Goal: Task Accomplishment & Management: Use online tool/utility

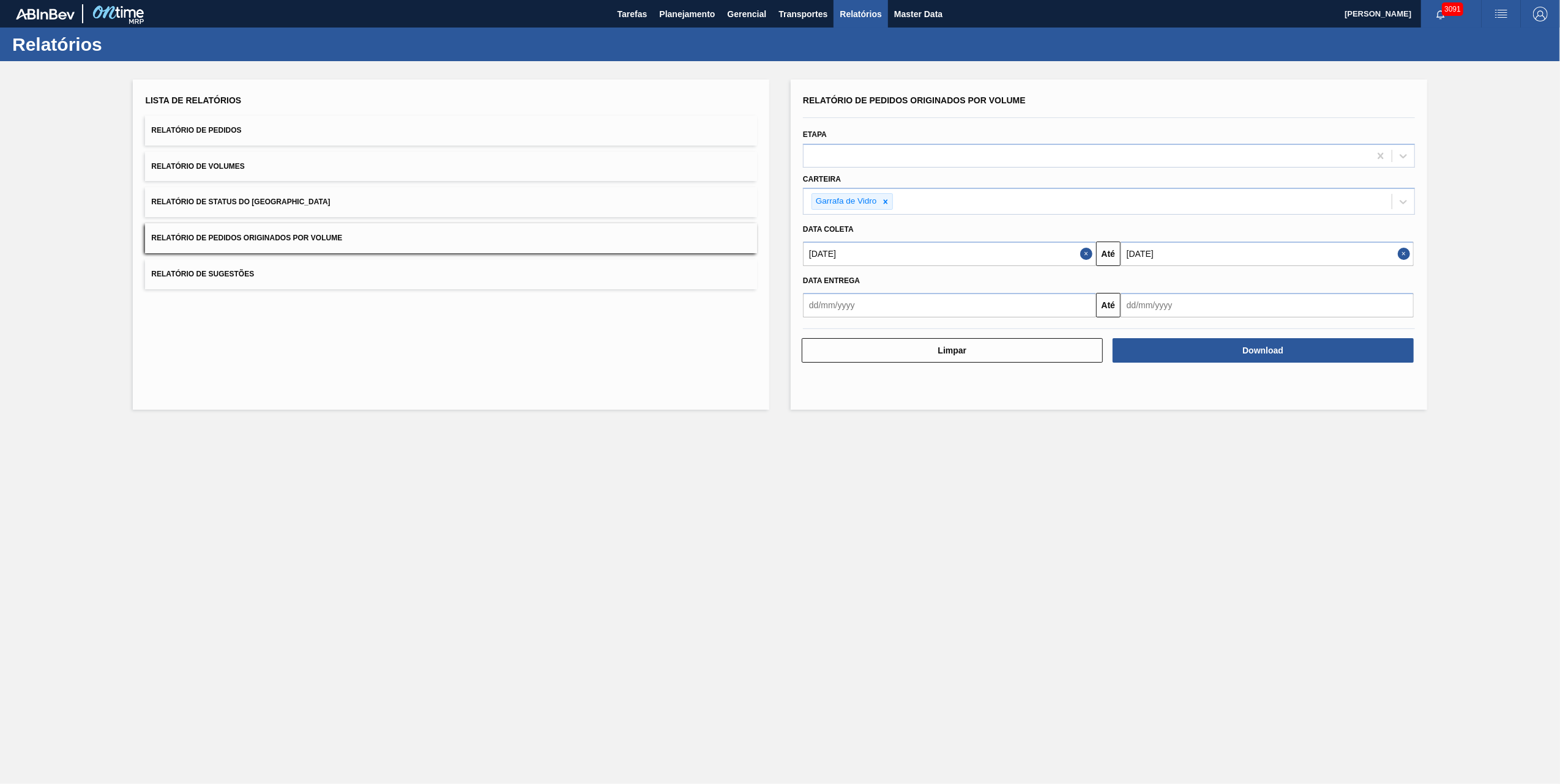
click at [730, 556] on main "Tarefas Planejamento Gerencial Transportes Relatórios Master Data [PERSON_NAME]…" at bounding box center [780, 392] width 1560 height 784
click at [678, 20] on span "Planejamento" at bounding box center [687, 14] width 56 height 14
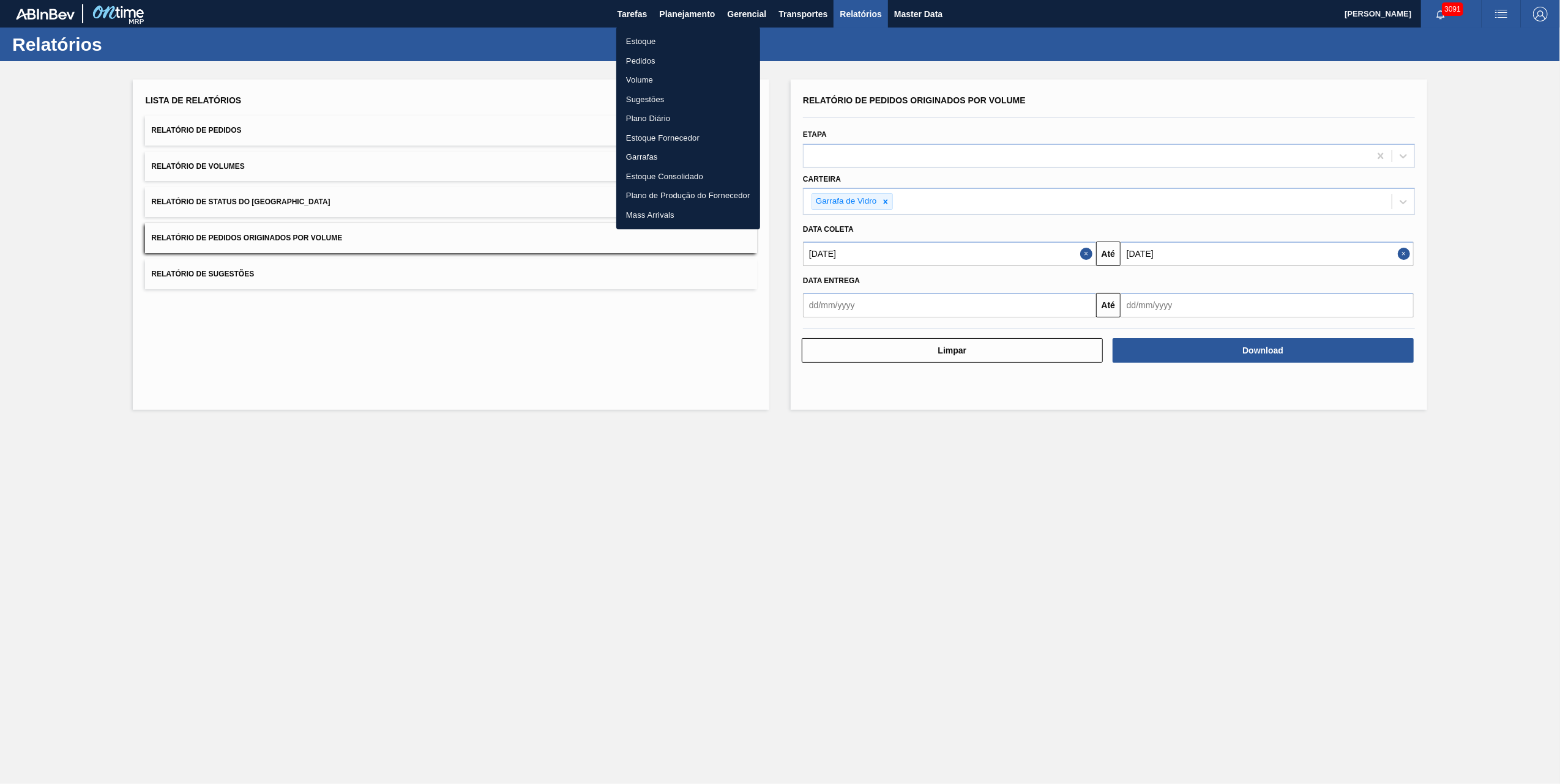
click at [628, 59] on li "Pedidos" at bounding box center [688, 61] width 144 height 19
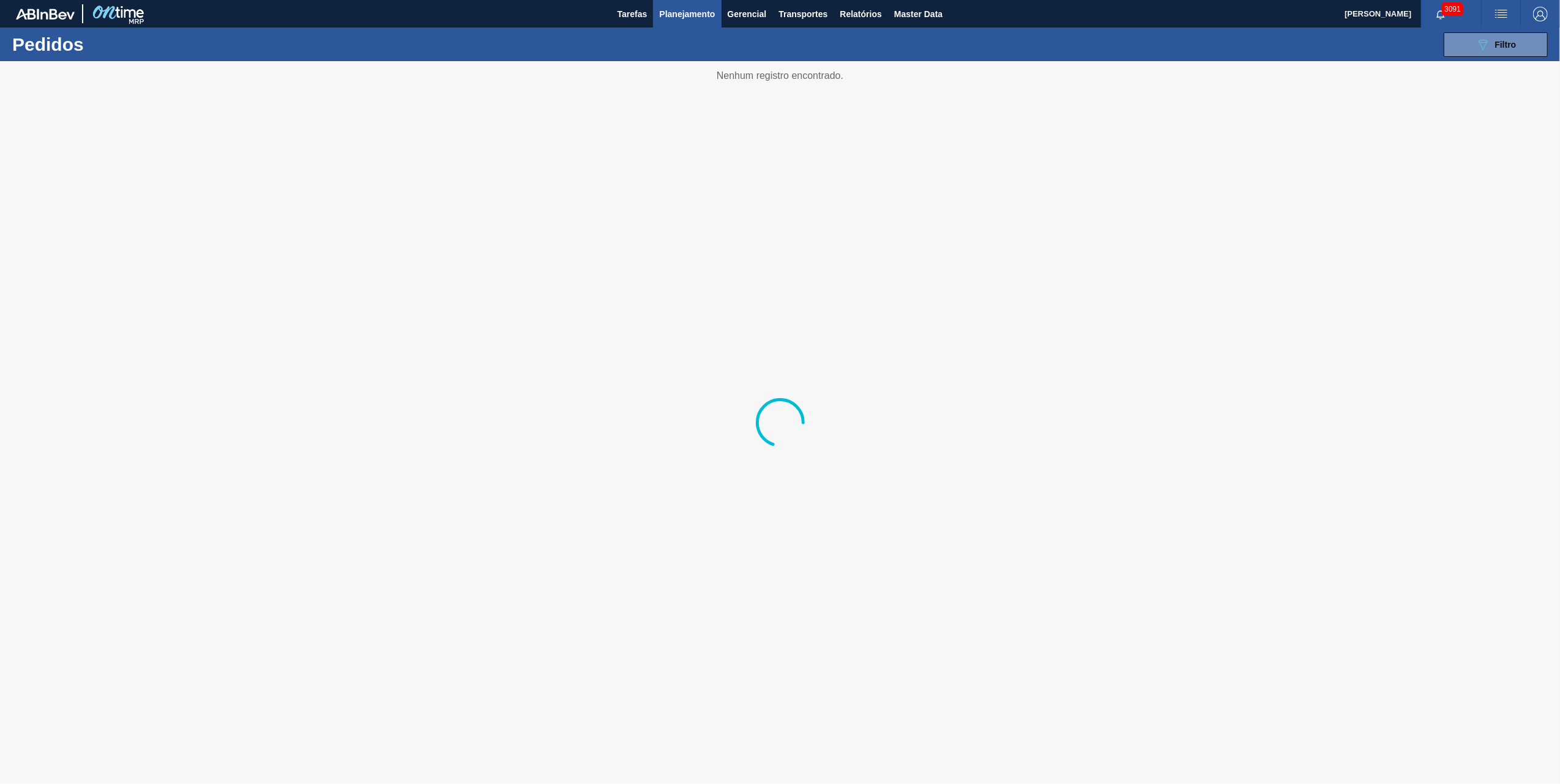
click at [1513, 23] on button "button" at bounding box center [1501, 14] width 39 height 28
click at [1496, 37] on li "Upload de Volumes" at bounding box center [1498, 43] width 106 height 22
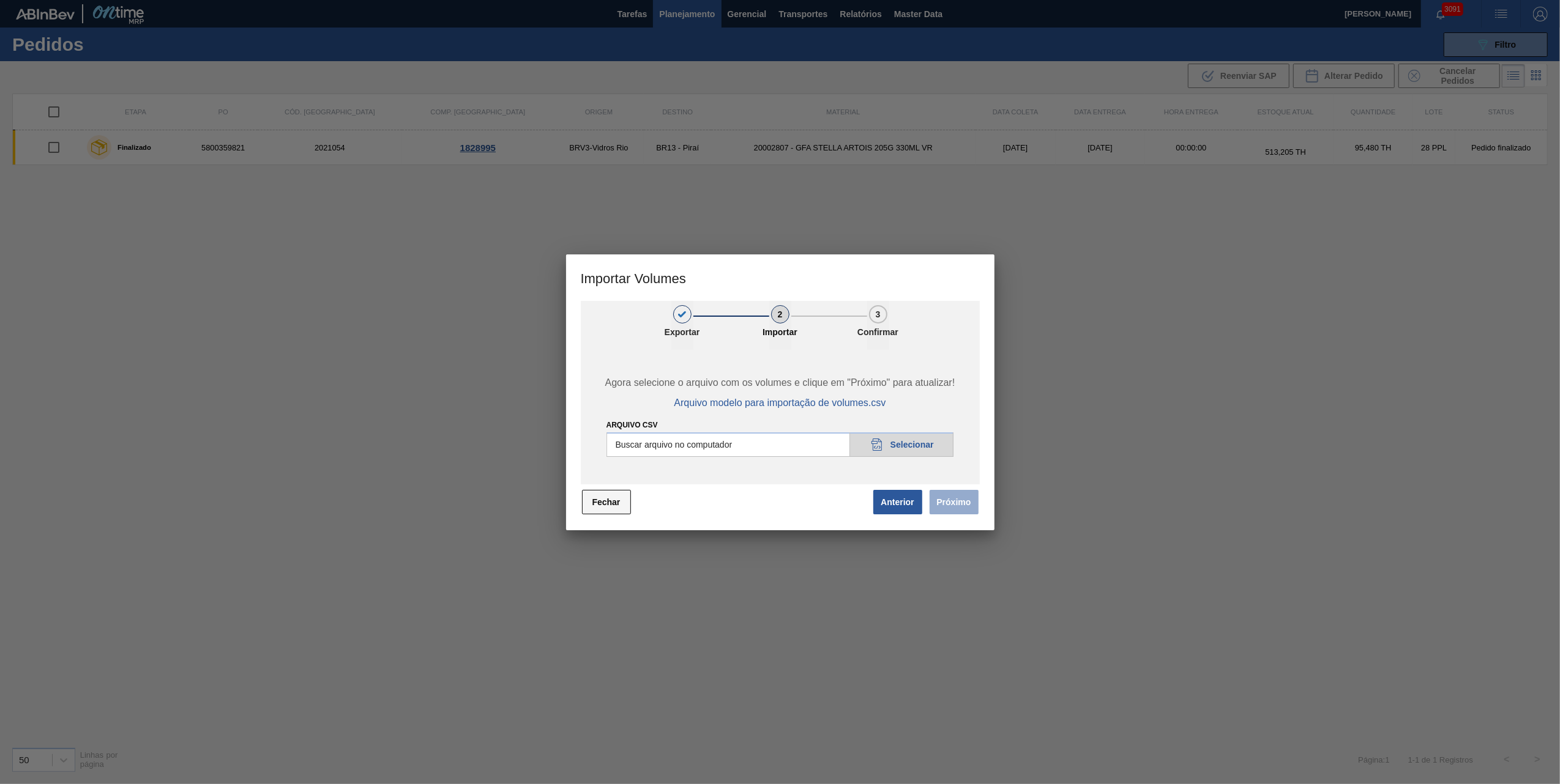
click at [618, 510] on button "Fechar" at bounding box center [606, 502] width 49 height 24
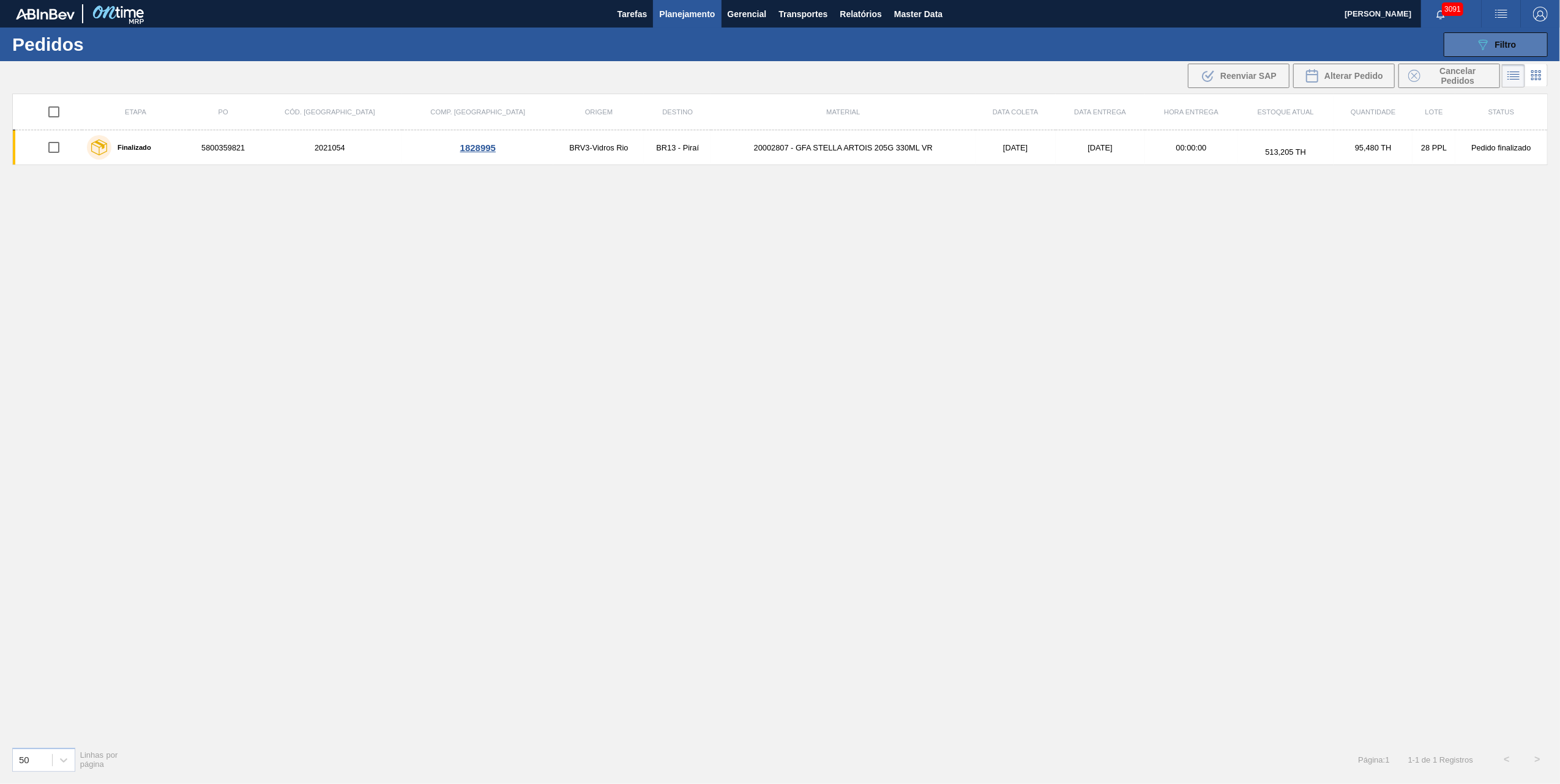
click at [1521, 46] on button "089F7B8B-B2A5-4AFE-B5C0-19BA573D28AC Filtro" at bounding box center [1496, 44] width 104 height 24
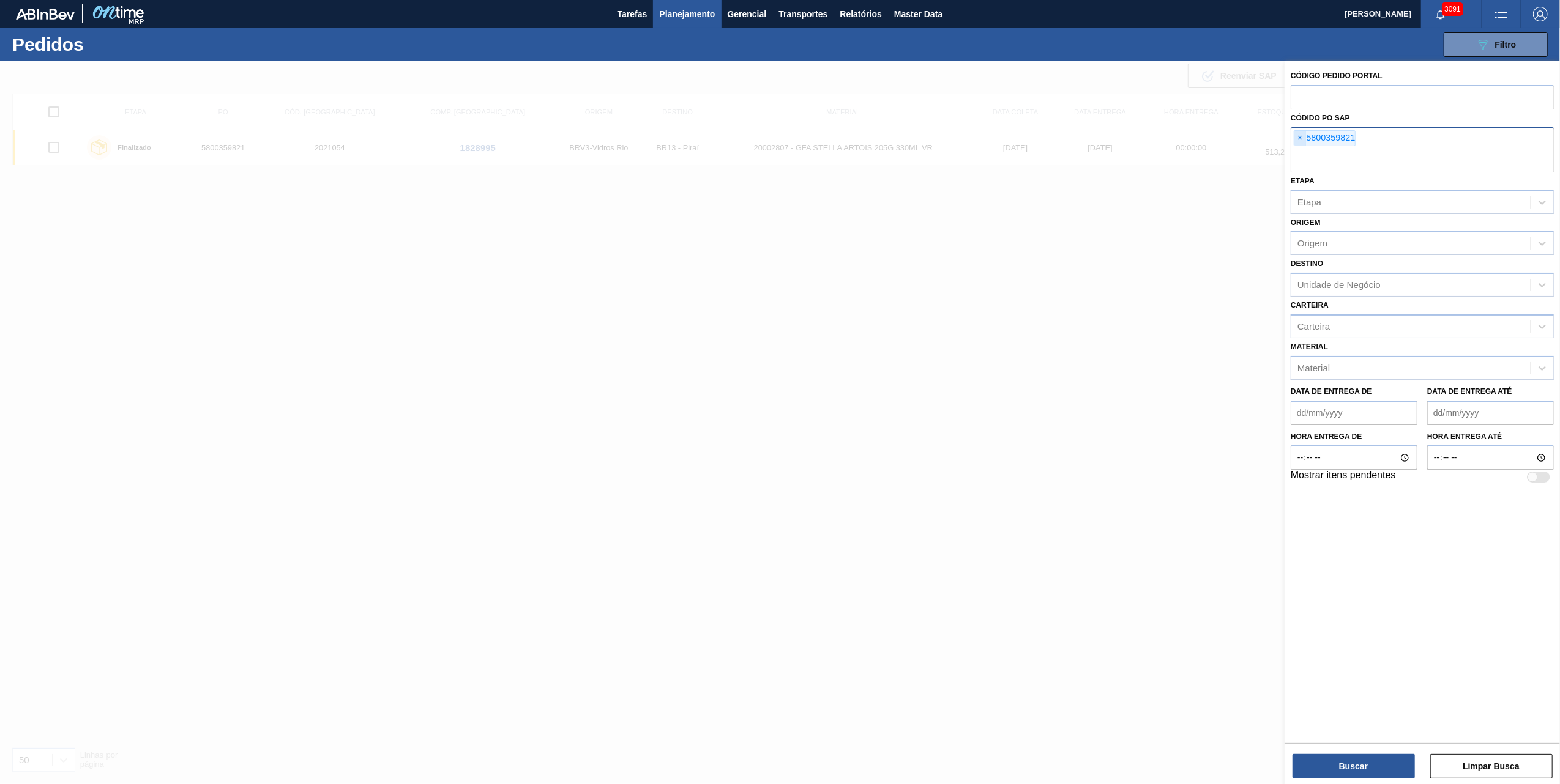
click at [1300, 136] on span "×" at bounding box center [1300, 138] width 12 height 14
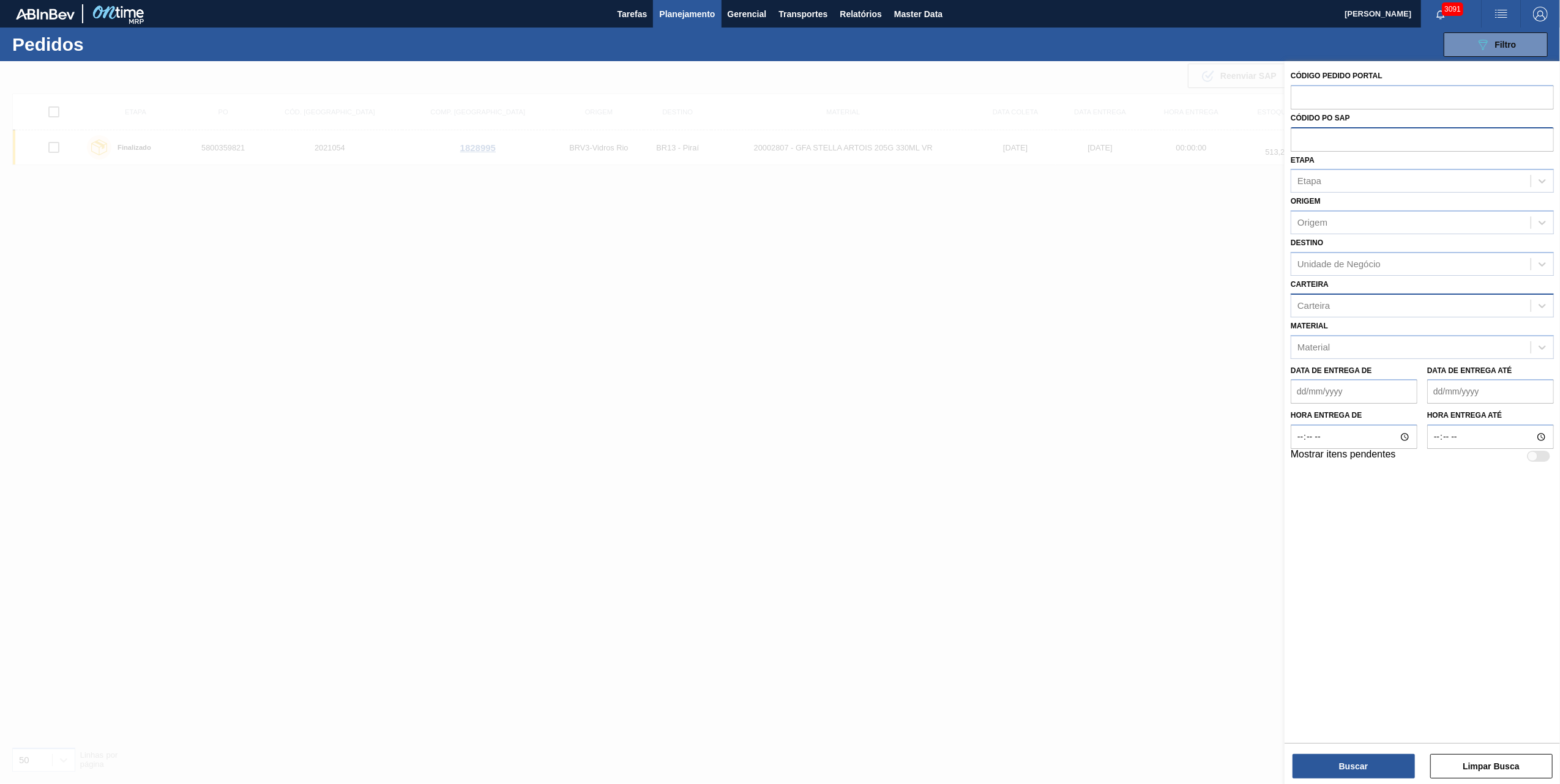
paste input "5800350294"
type input "5800350294"
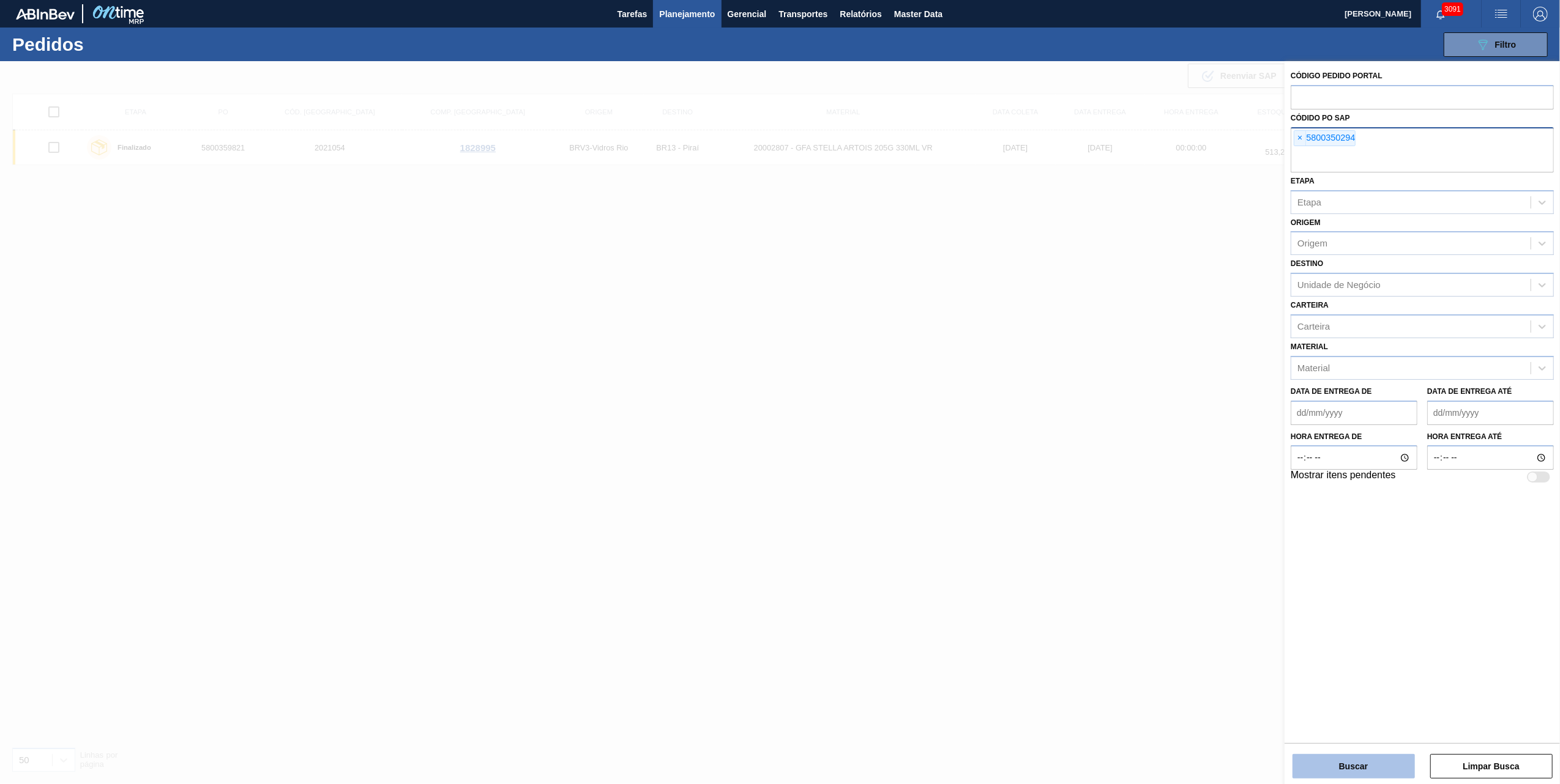
click at [1348, 763] on button "Buscar" at bounding box center [1354, 766] width 122 height 24
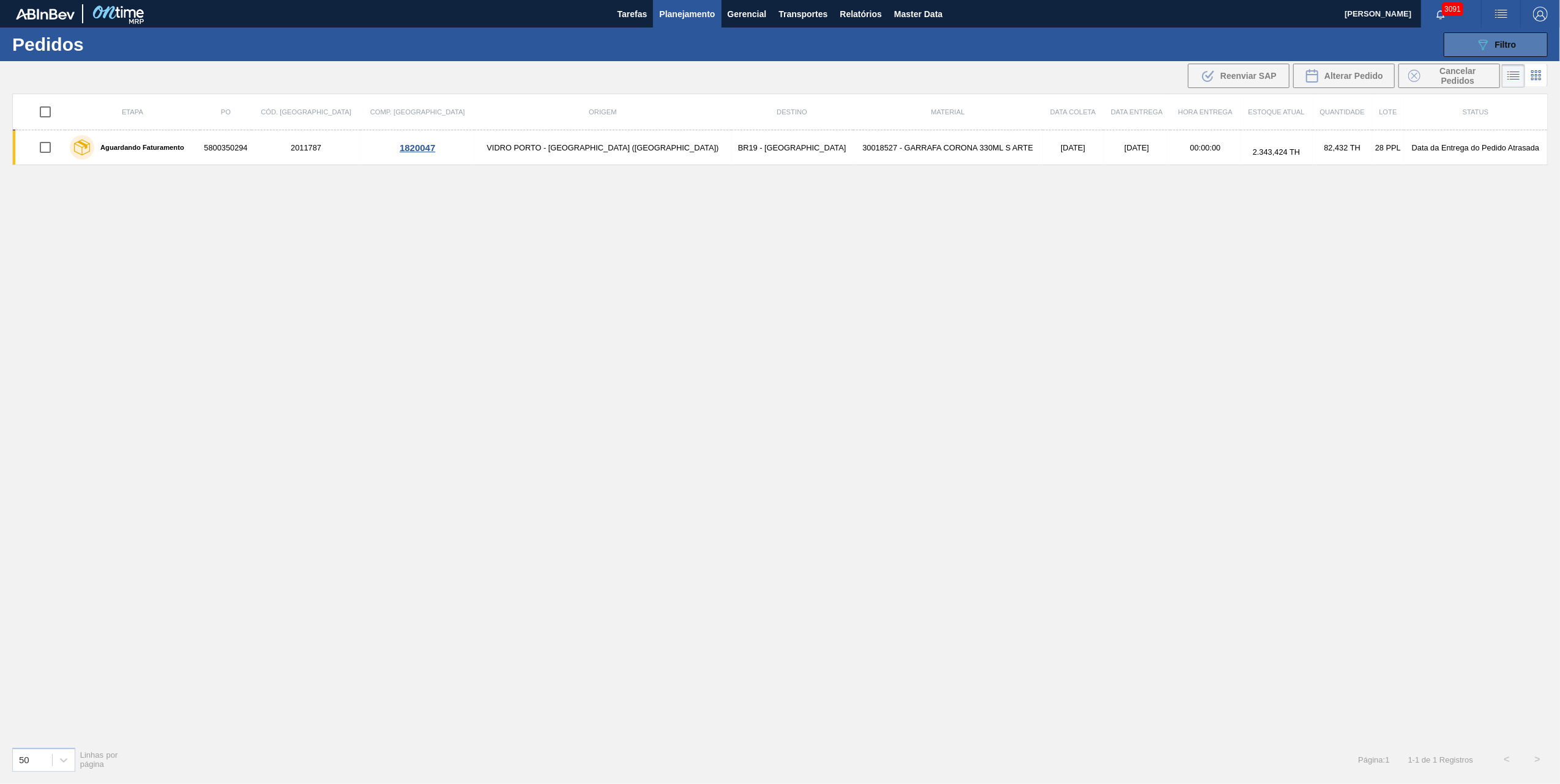
click at [1478, 35] on button "089F7B8B-B2A5-4AFE-B5C0-19BA573D28AC Filtro" at bounding box center [1496, 44] width 104 height 24
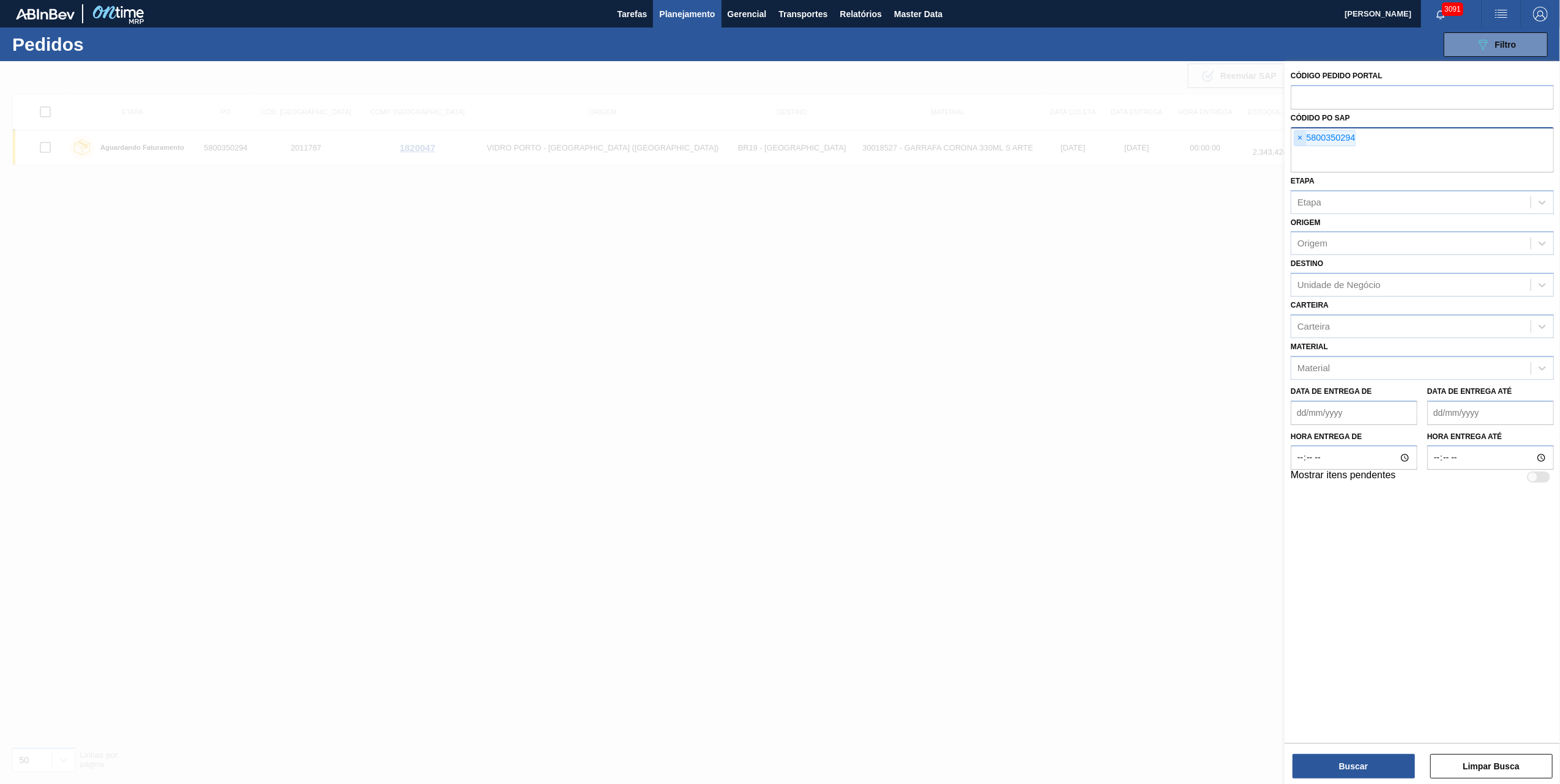
click at [1305, 135] on span "×" at bounding box center [1300, 138] width 12 height 14
paste input "text"
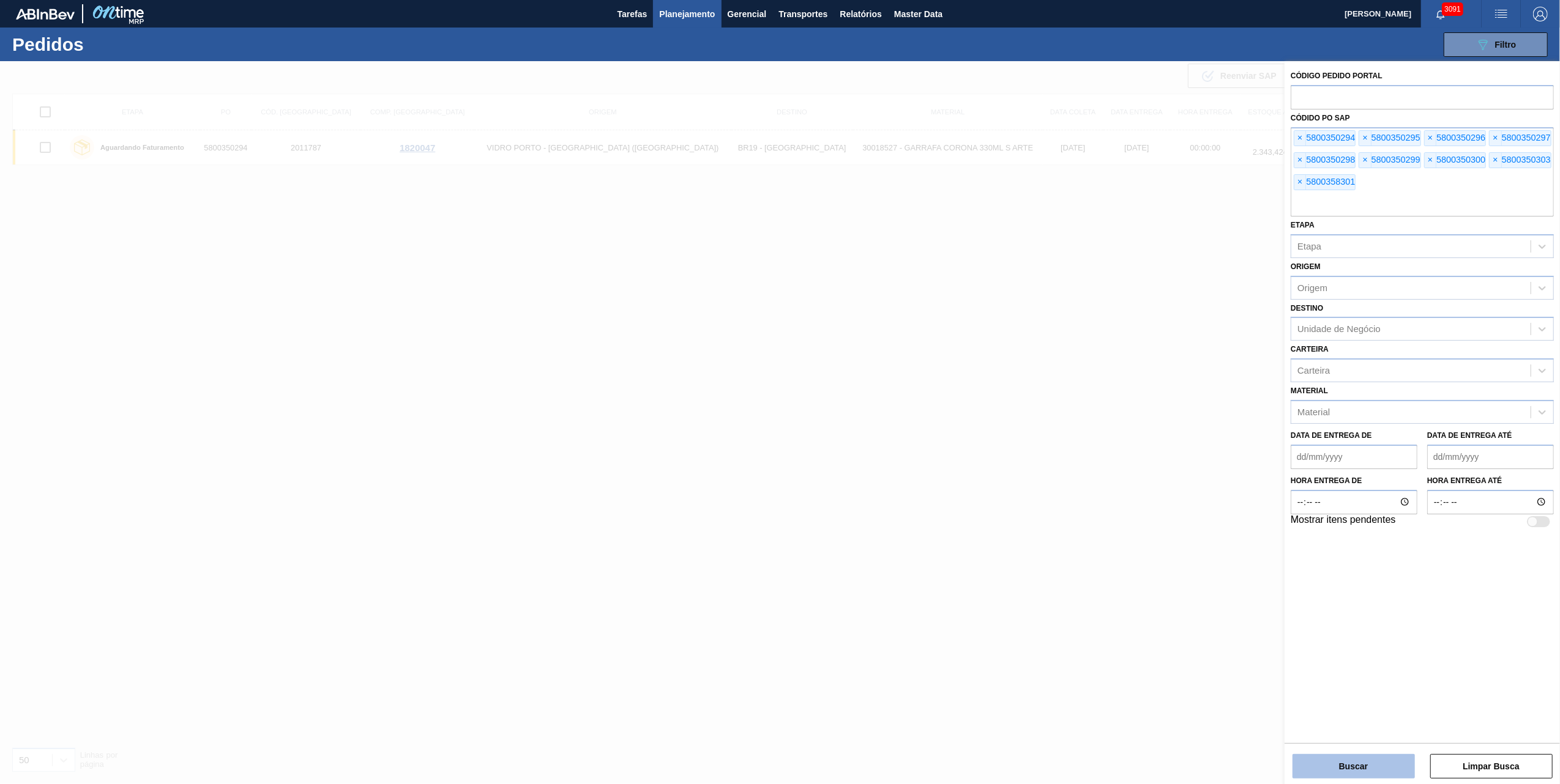
click at [1372, 760] on button "Buscar" at bounding box center [1354, 766] width 122 height 24
